Goal: Ask a question

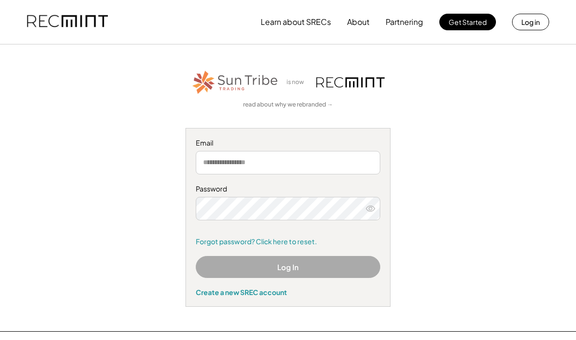
click at [282, 157] on input "email" at bounding box center [288, 162] width 185 height 23
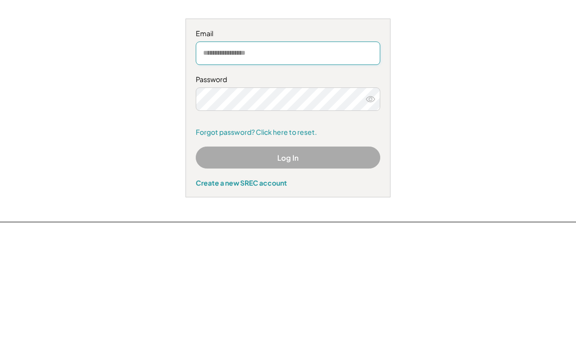
scroll to position [109, 0]
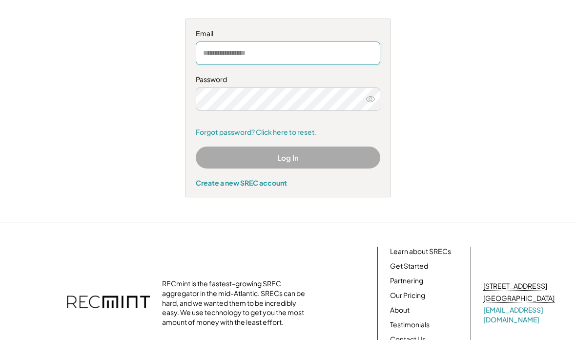
type input "**********"
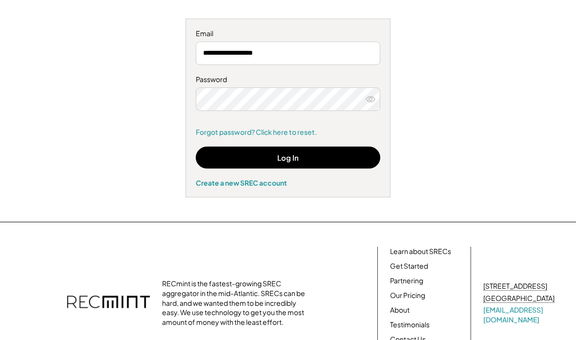
click at [296, 159] on button "Log In" at bounding box center [288, 158] width 185 height 22
click at [315, 158] on button "Log In" at bounding box center [288, 158] width 185 height 22
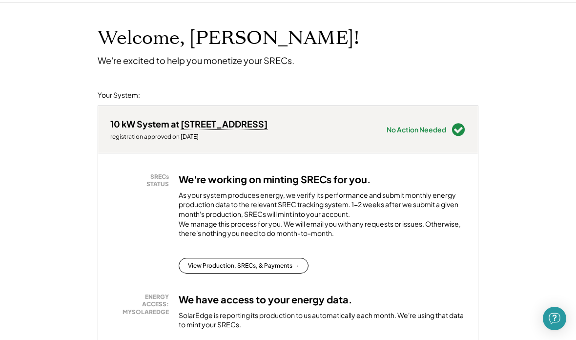
scroll to position [44, 0]
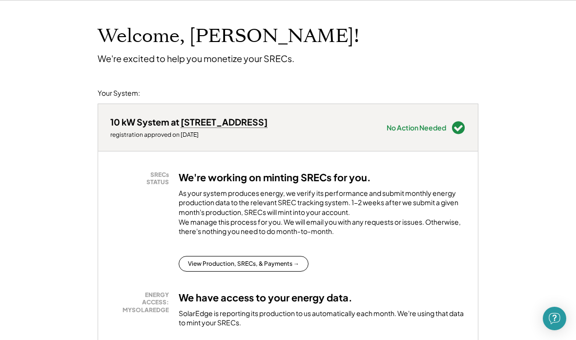
click at [285, 270] on button "View Production, SRECs, & Payments →" at bounding box center [244, 264] width 130 height 16
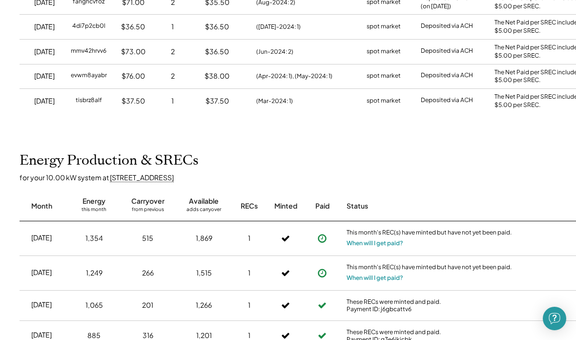
scroll to position [313, 0]
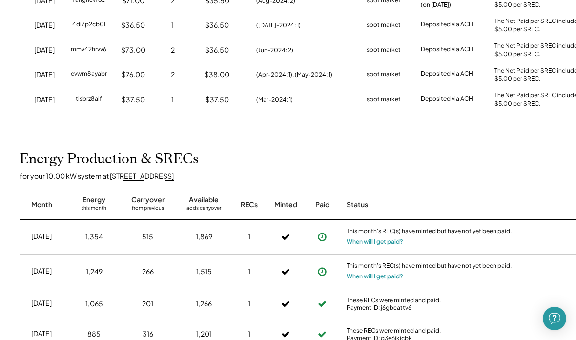
click at [381, 237] on button "When will I get paid?" at bounding box center [375, 242] width 57 height 10
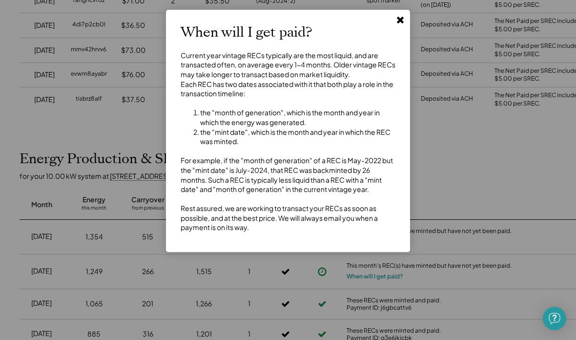
click at [399, 20] on use at bounding box center [400, 20] width 7 height 7
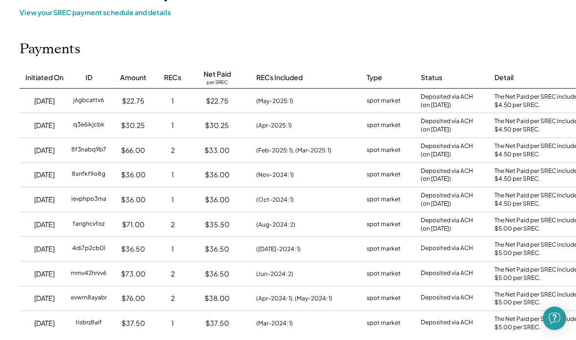
scroll to position [0, 0]
